Goal: Find specific page/section: Find specific page/section

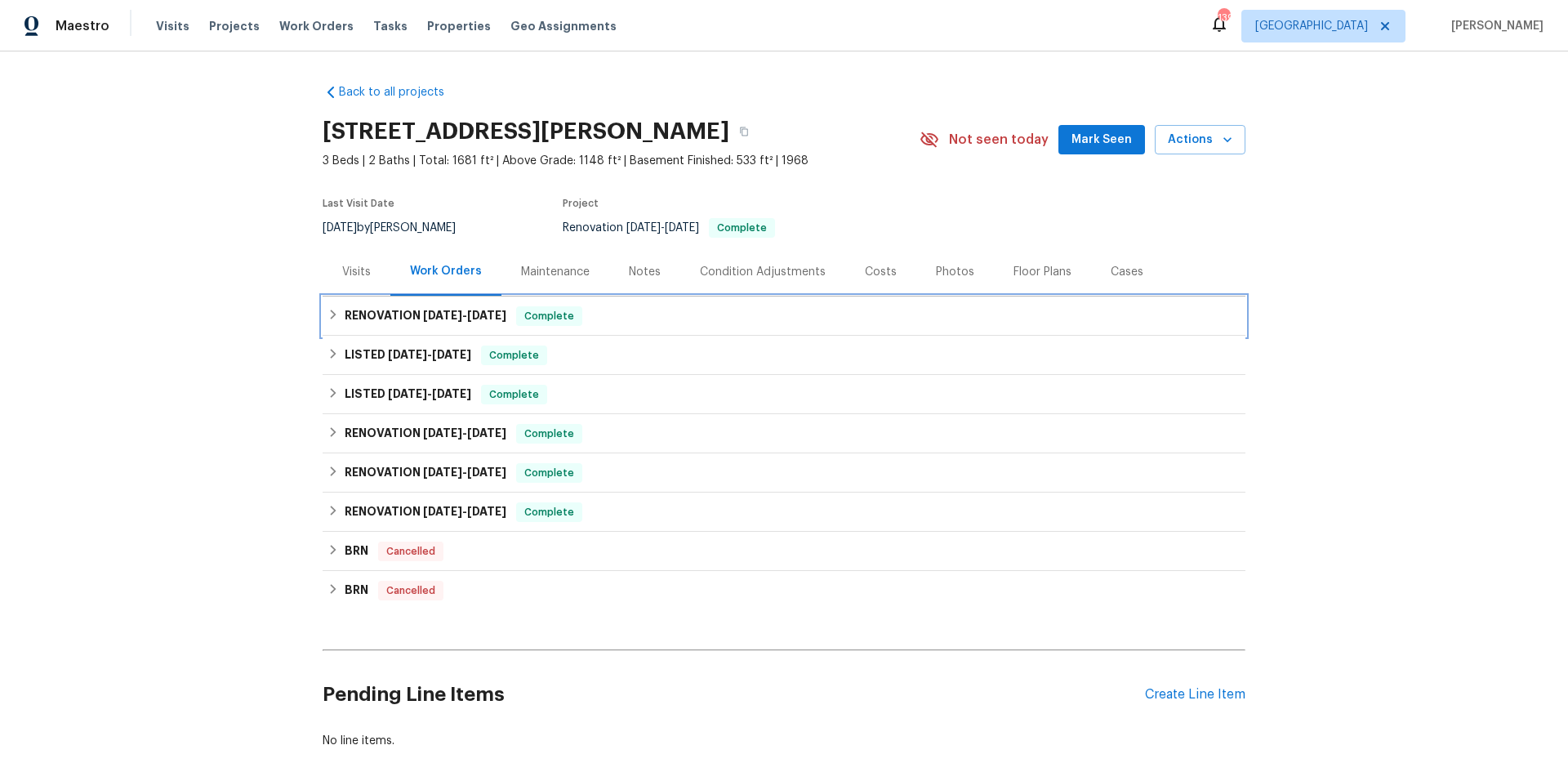
click at [391, 319] on h6 "RENOVATION [DATE] - [DATE]" at bounding box center [425, 316] width 162 height 20
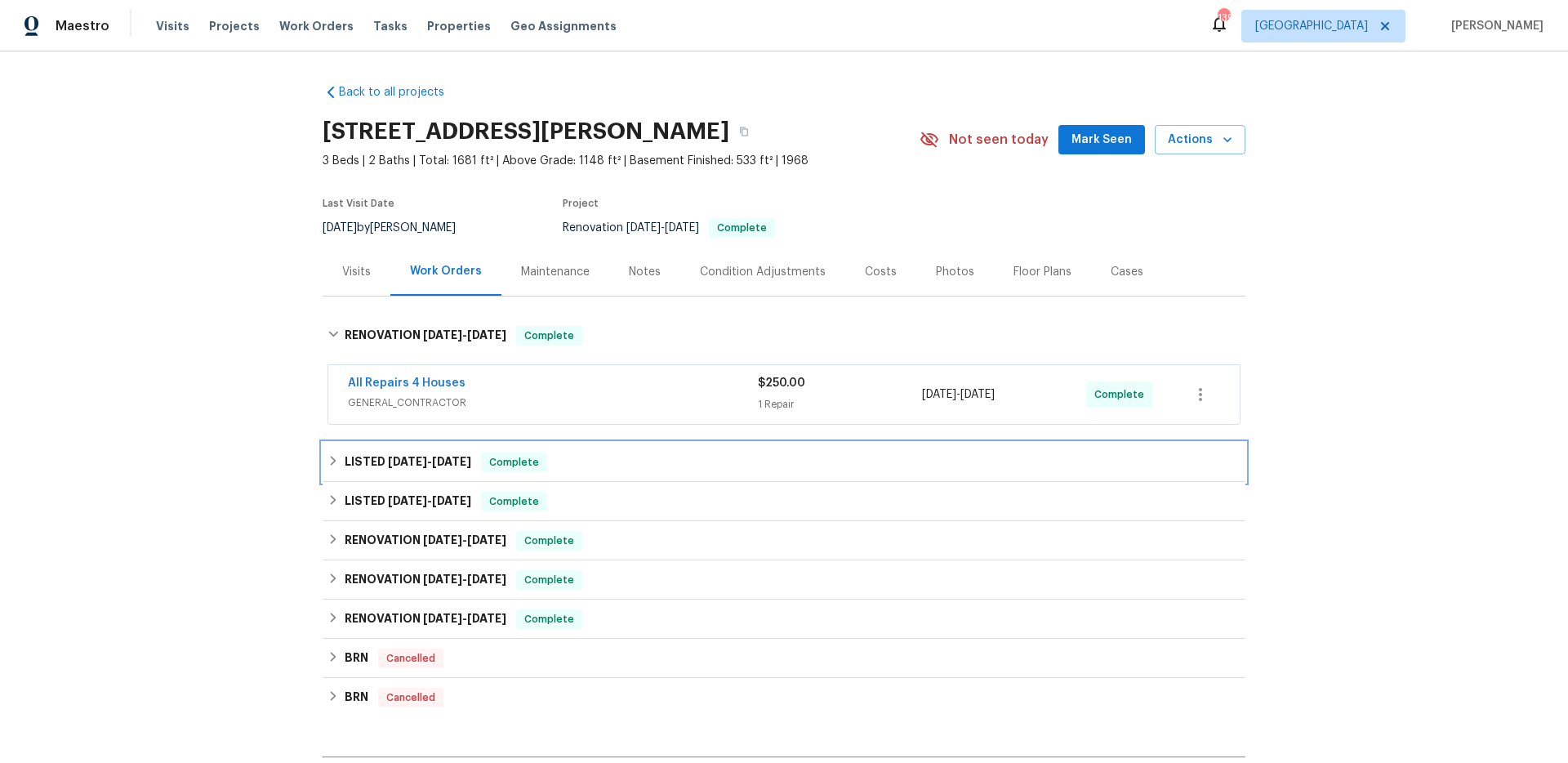
click at [427, 456] on span "[DATE] - [DATE]" at bounding box center [430, 461] width 84 height 12
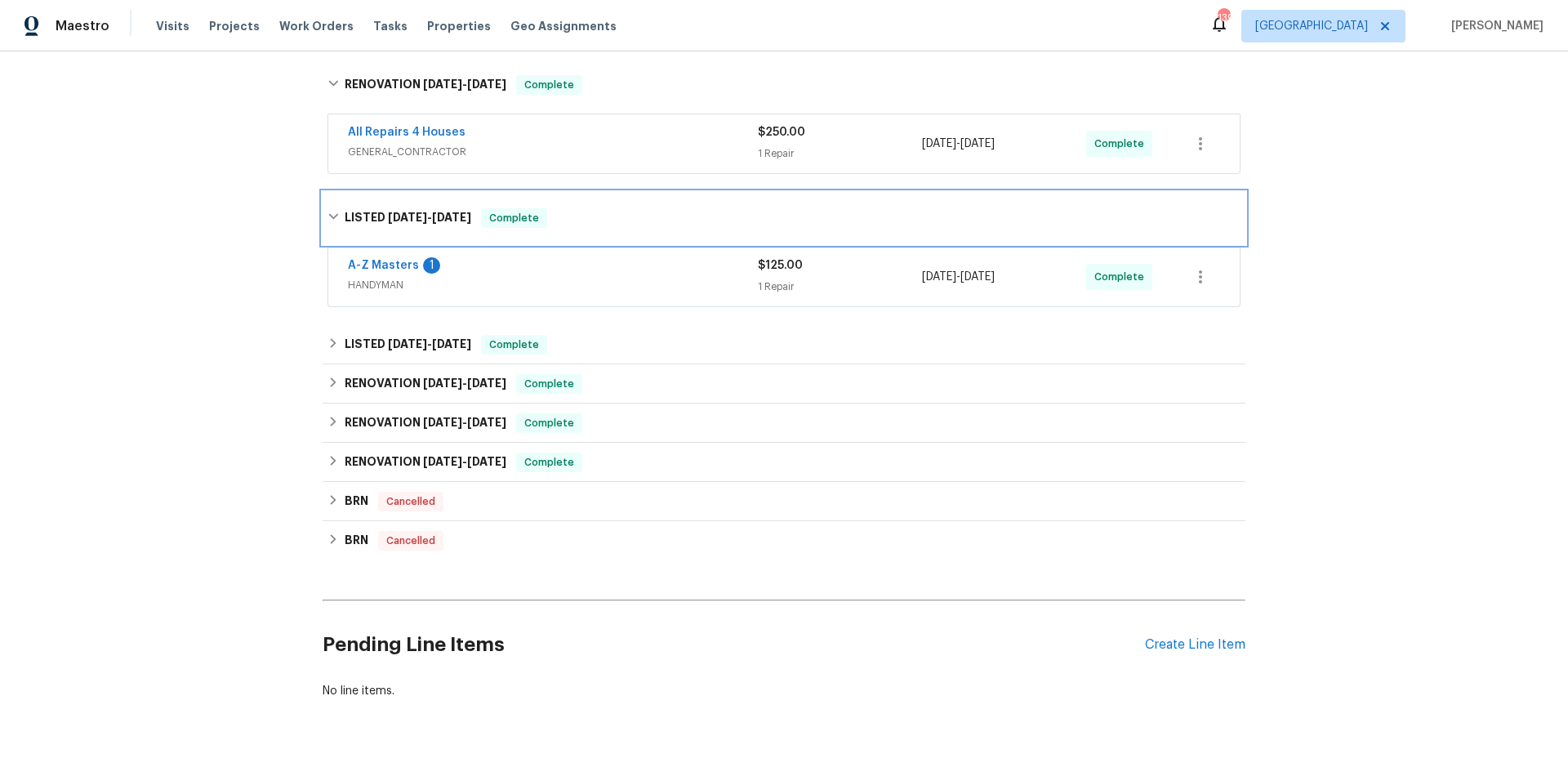
scroll to position [264, 0]
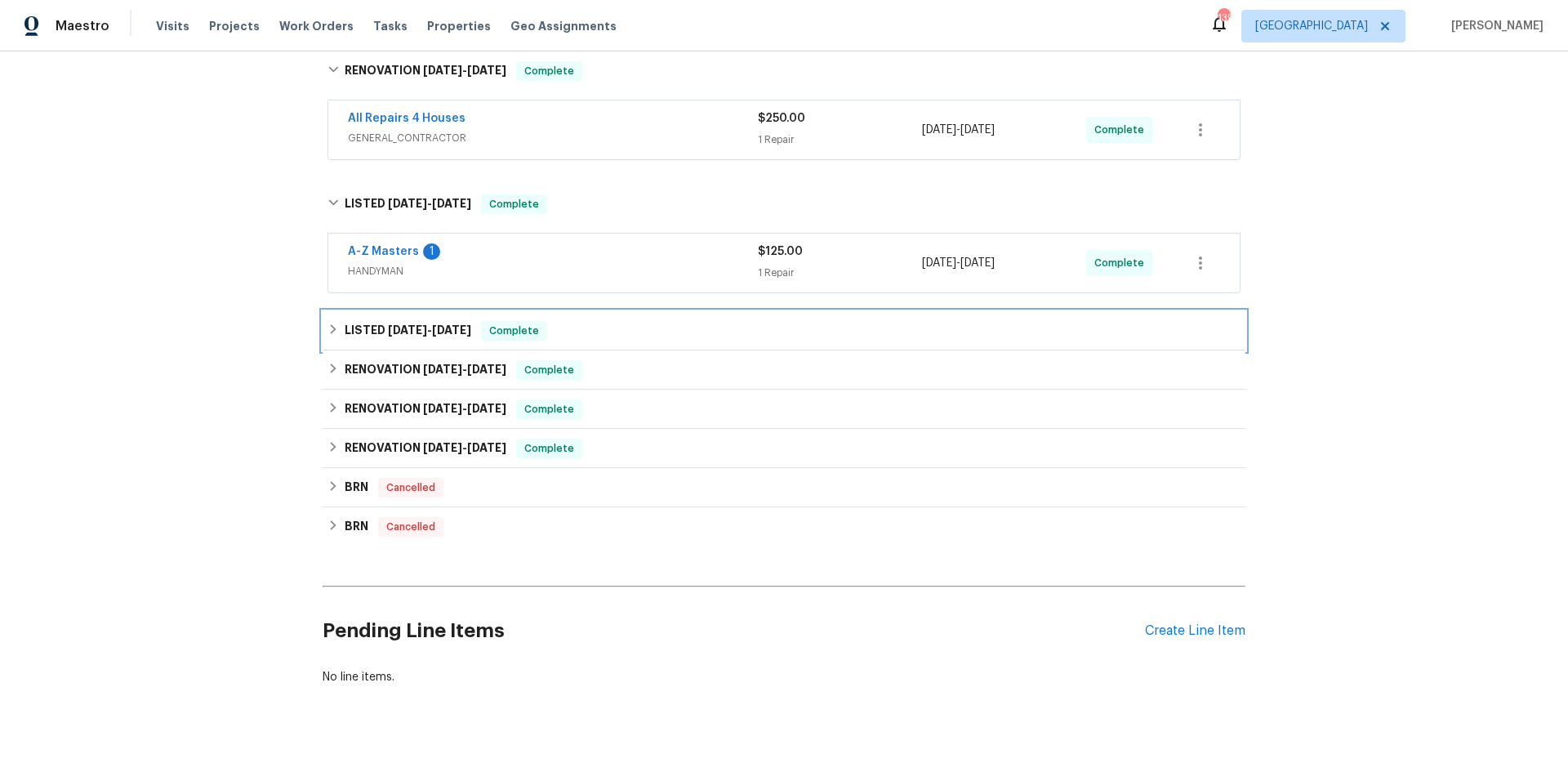
click at [429, 336] on h6 "LISTED [DATE] - [DATE]" at bounding box center [407, 331] width 126 height 20
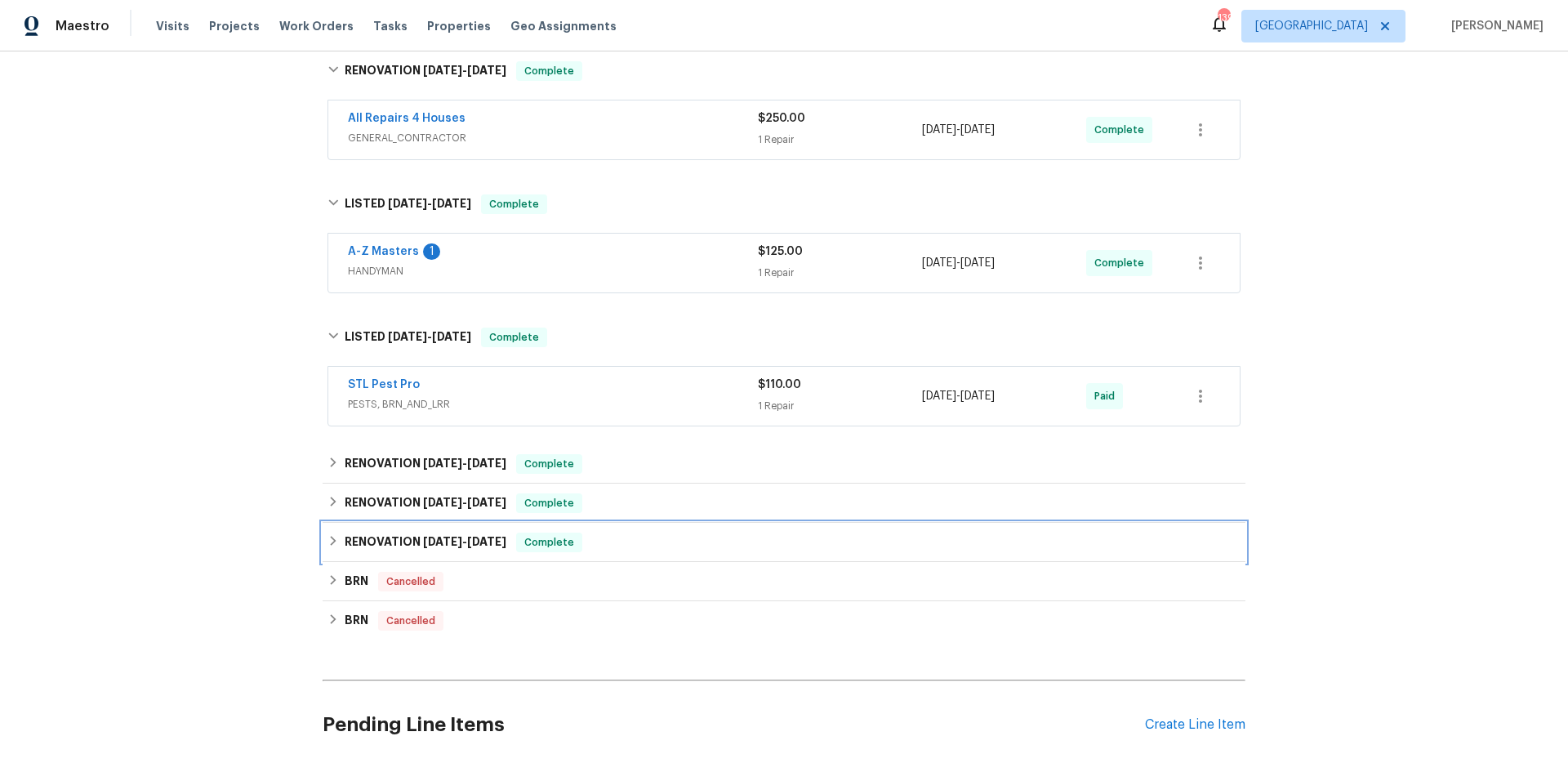
click at [422, 532] on div "RENOVATION [DATE] - [DATE] Complete" at bounding box center [784, 542] width 922 height 39
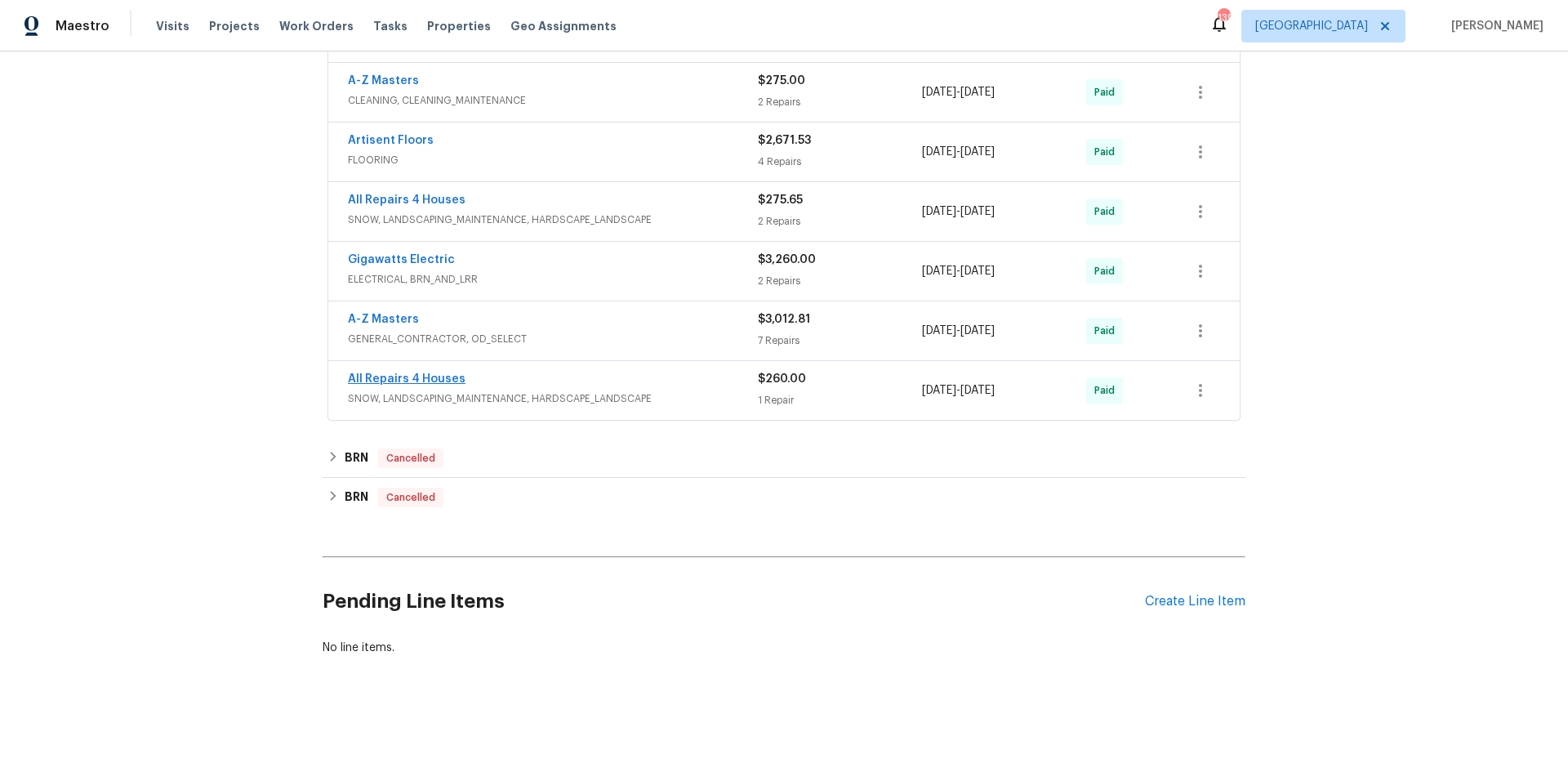
scroll to position [575, 0]
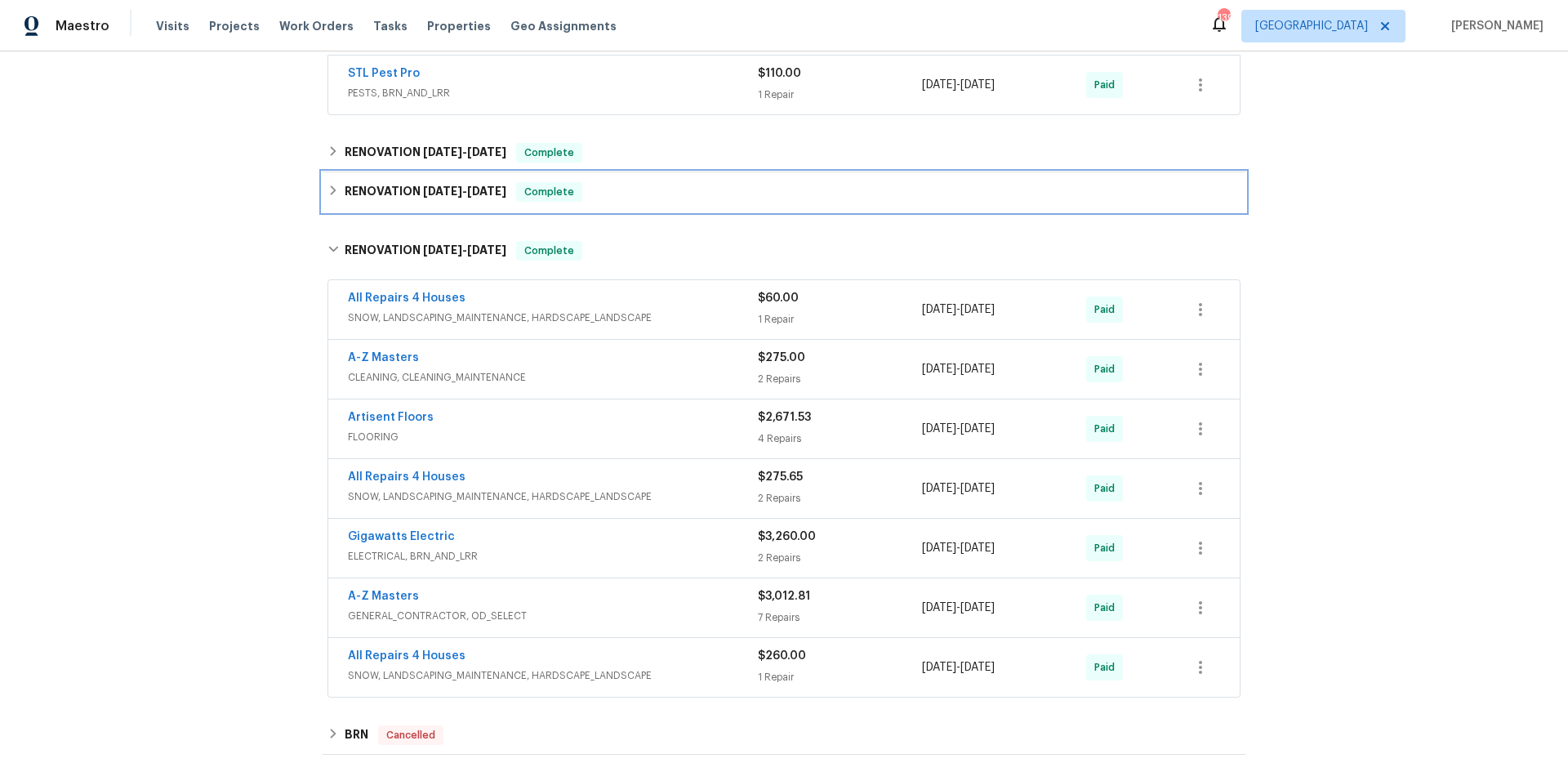
click at [380, 189] on h6 "RENOVATION [DATE] - [DATE]" at bounding box center [425, 192] width 162 height 20
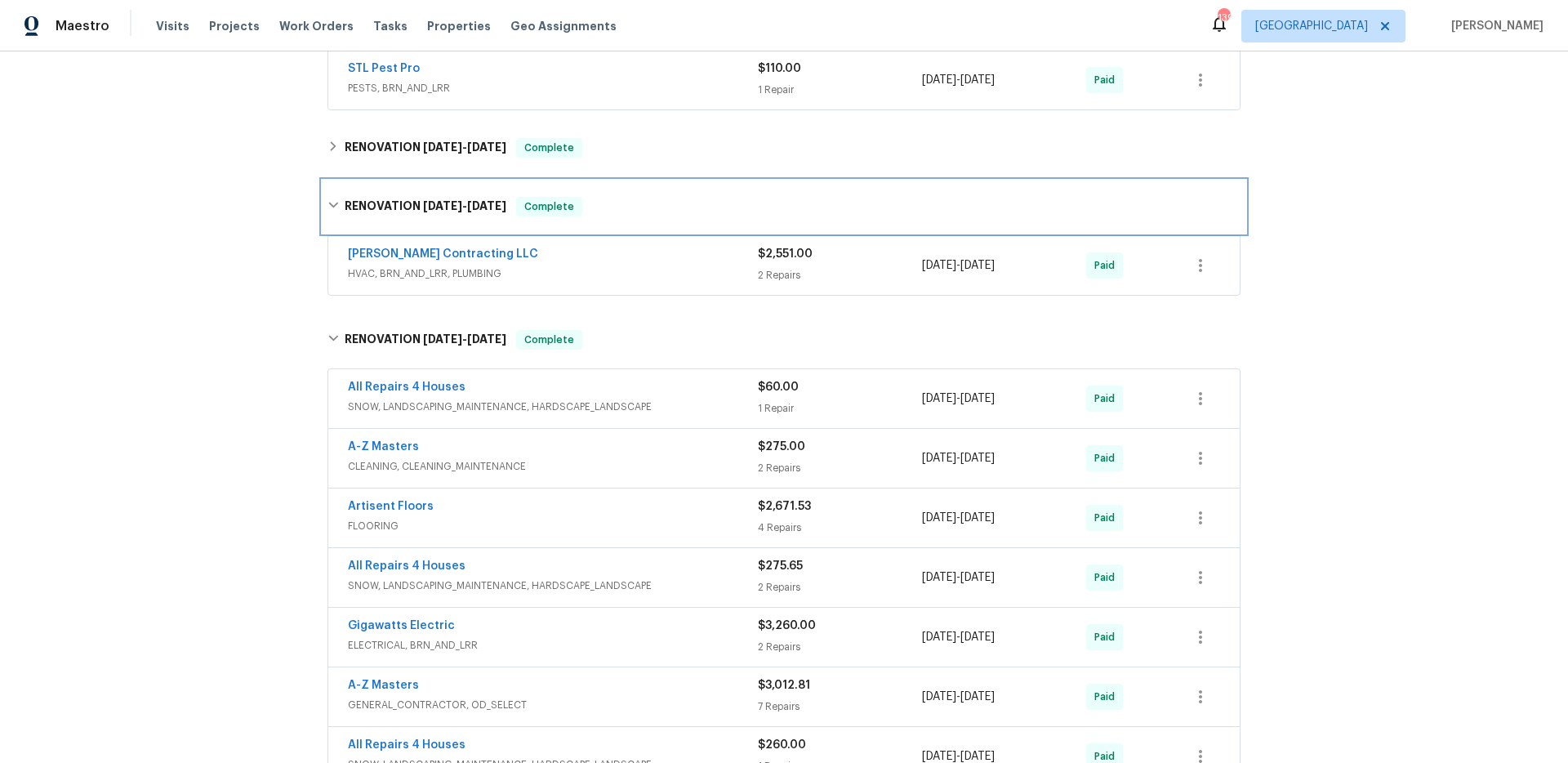
scroll to position [582, 0]
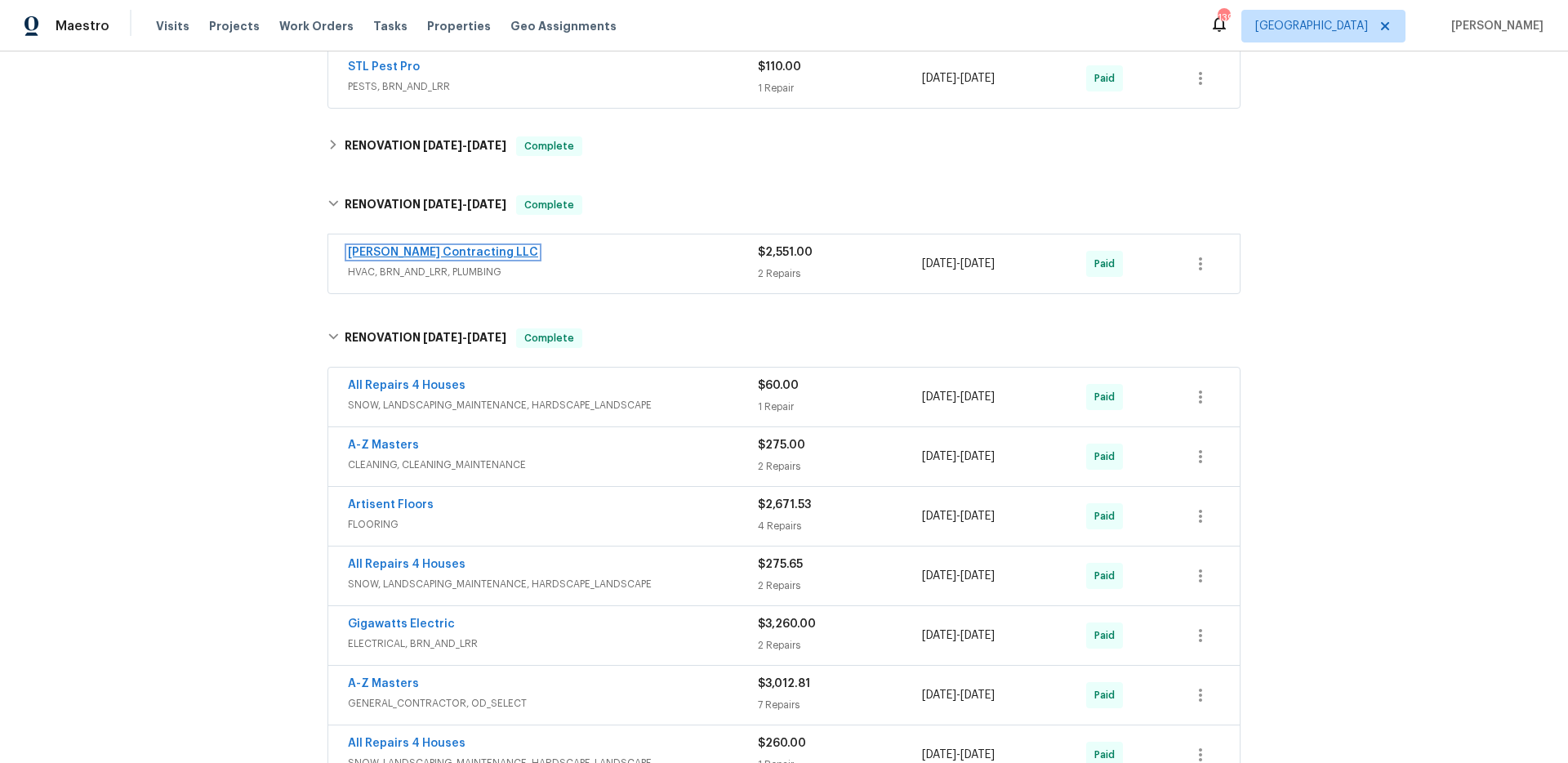
click at [410, 251] on link "[PERSON_NAME] Contracting LLC" at bounding box center [443, 252] width 190 height 12
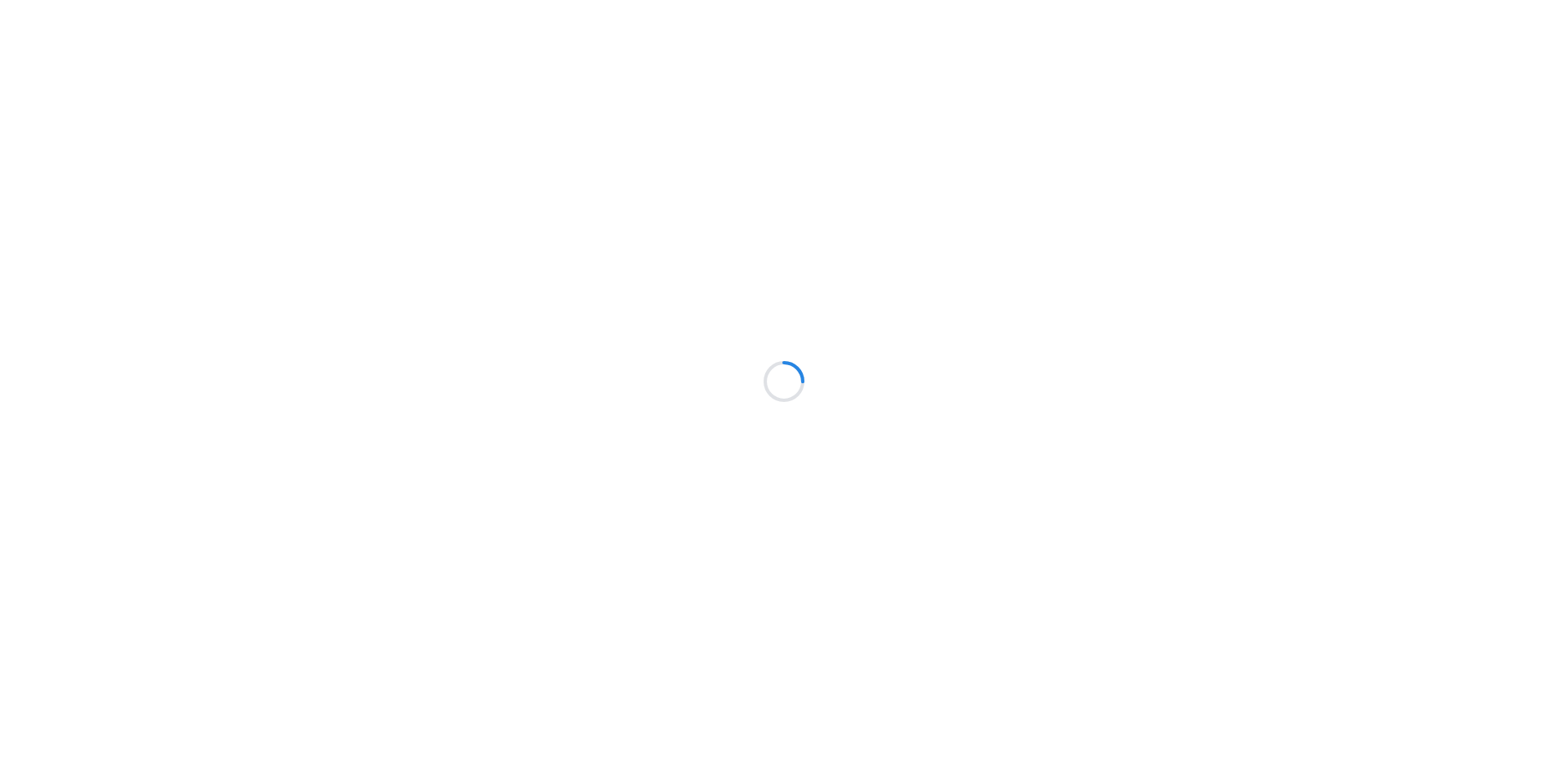
click at [364, 400] on div at bounding box center [784, 382] width 1568 height 763
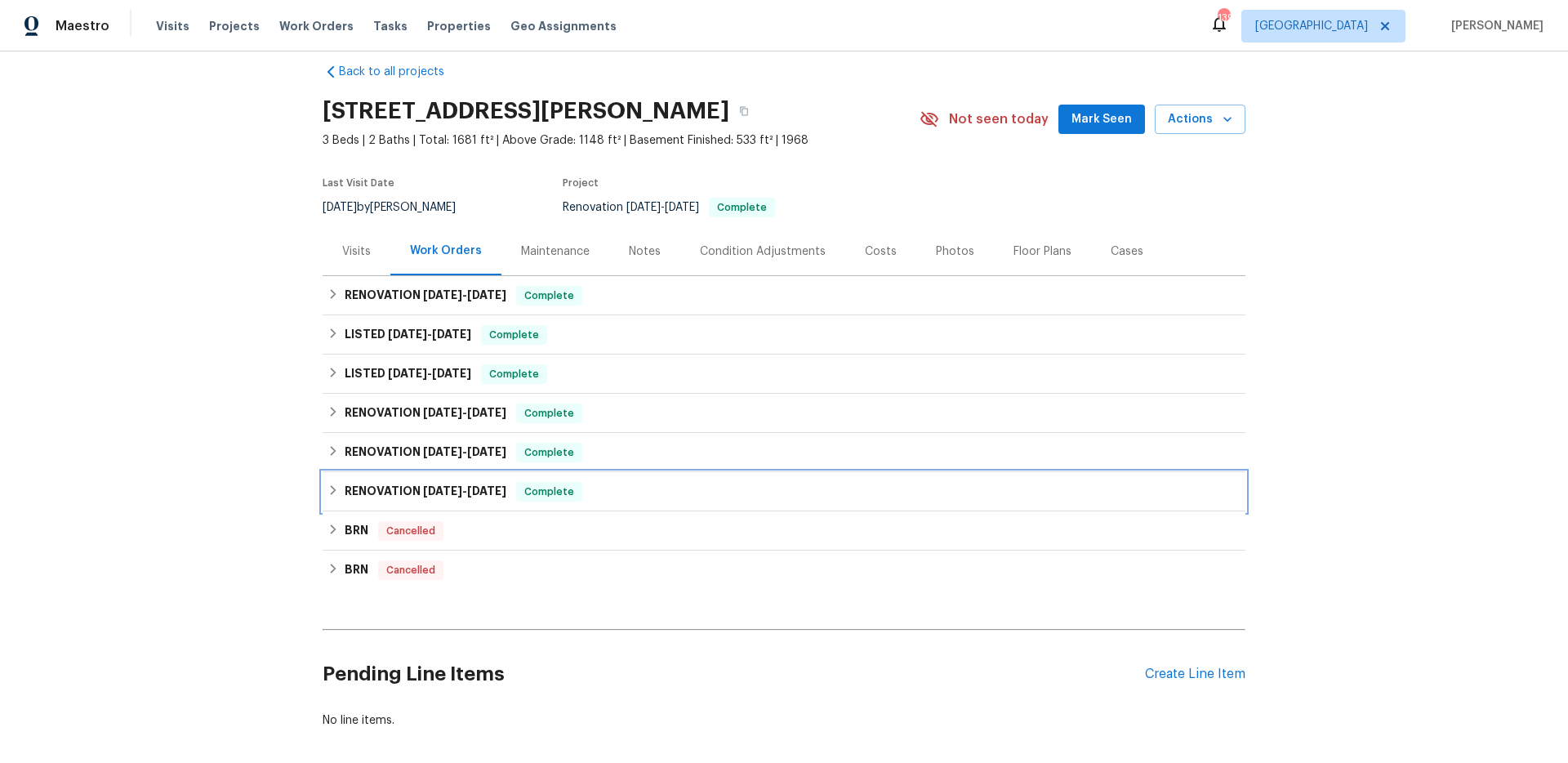
click at [406, 495] on h6 "RENOVATION 3/27/25 - 5/7/25" at bounding box center [425, 492] width 162 height 20
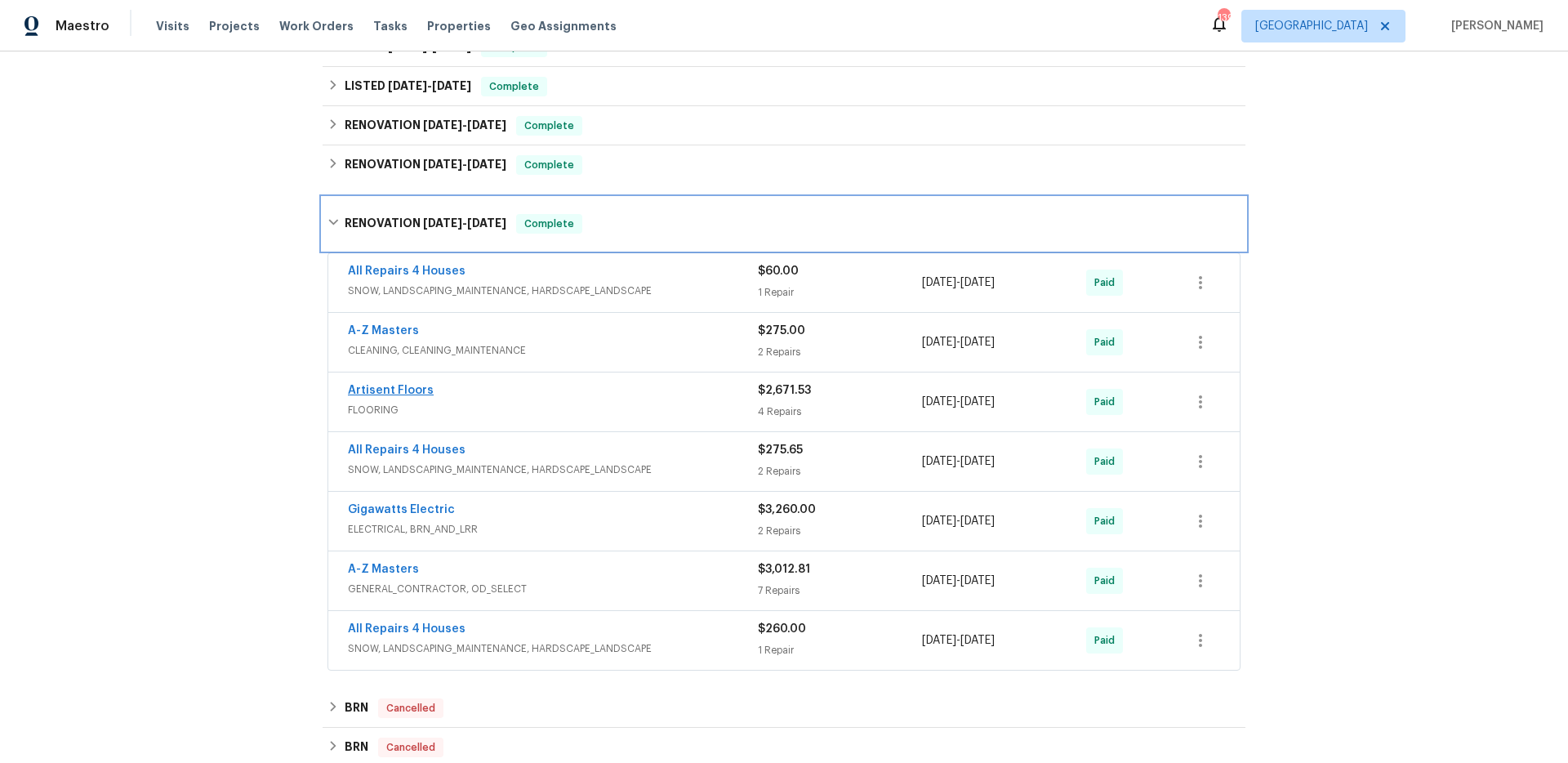
scroll to position [314, 0]
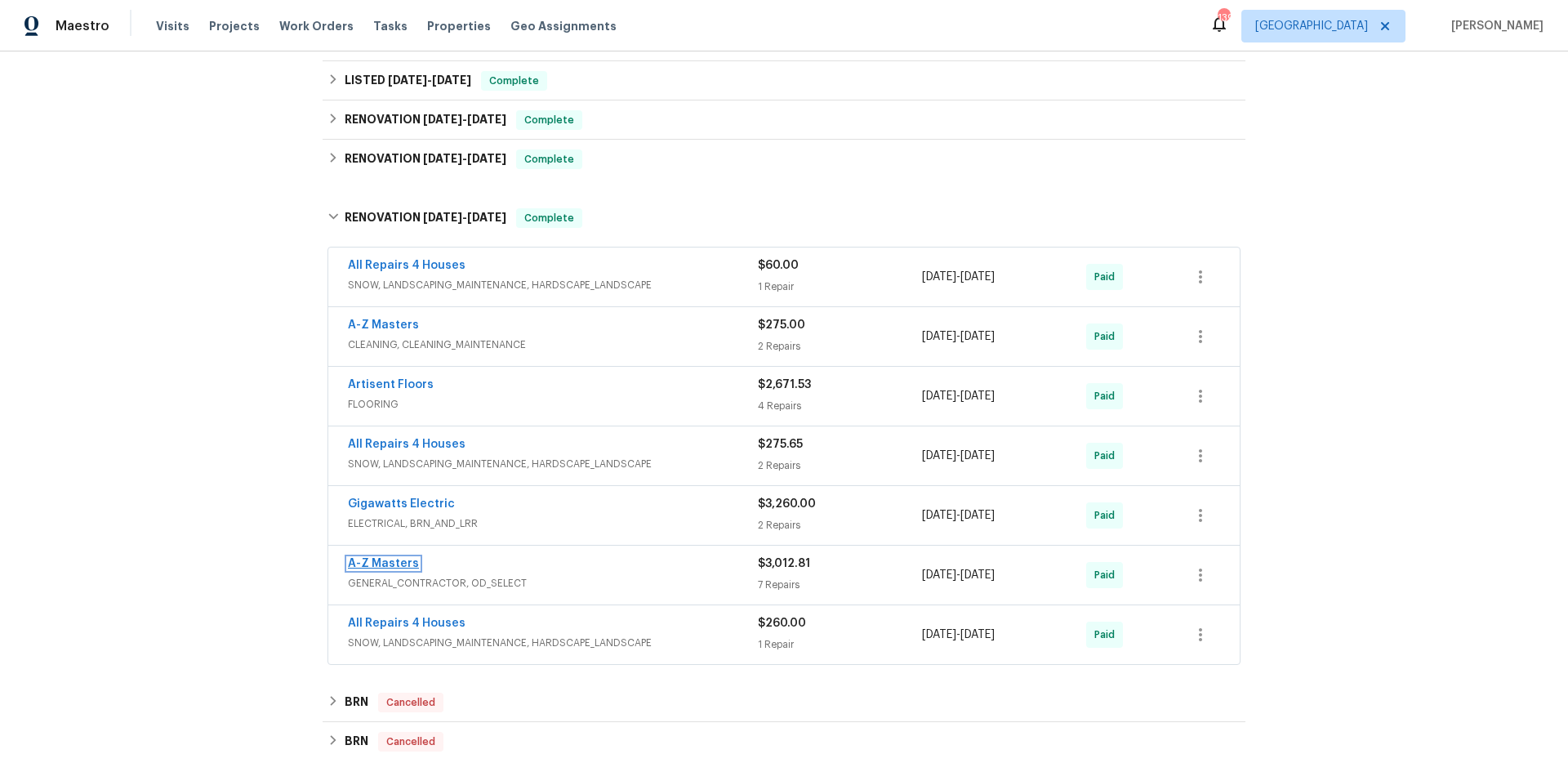
click at [395, 558] on link "A-Z Masters" at bounding box center [383, 563] width 71 height 12
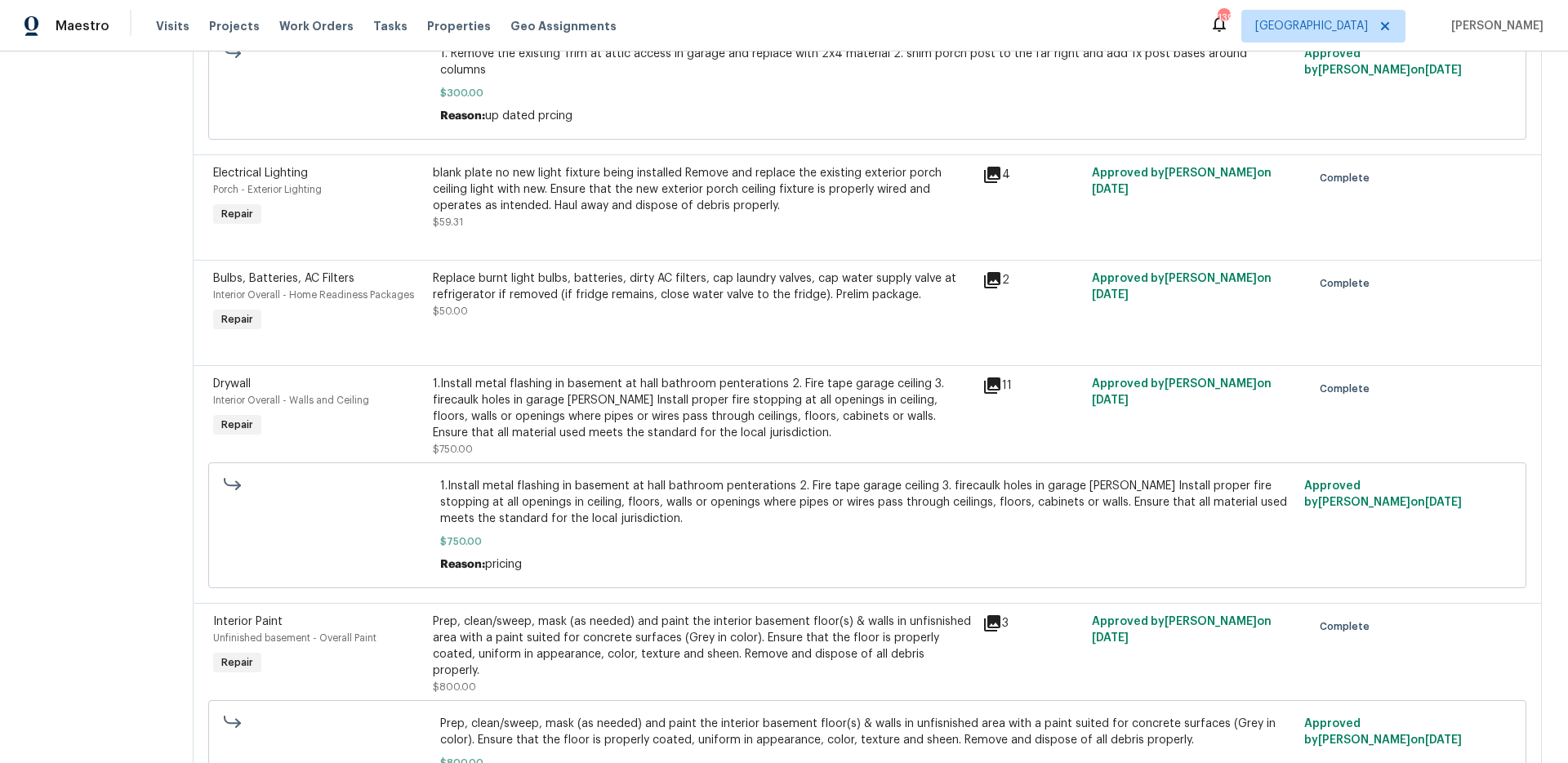
scroll to position [831, 0]
